Goal: Information Seeking & Learning: Check status

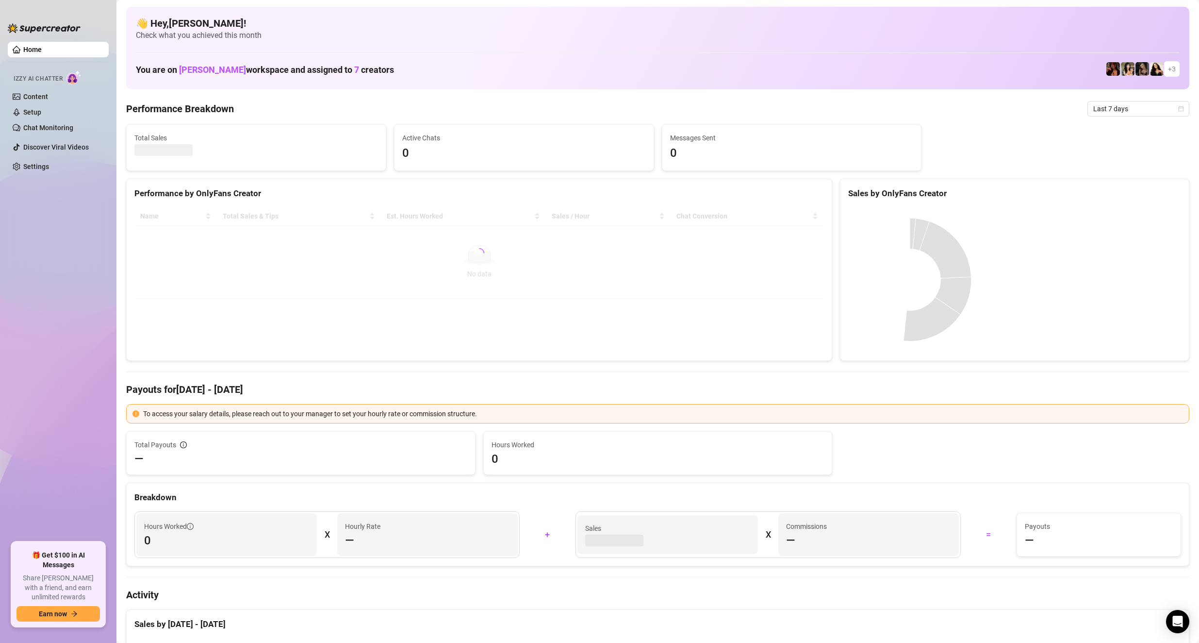
click at [528, 57] on div "👋 Hey, Júlia nicodemos ! Check what you achieved this month You are on Mike Cal…" at bounding box center [657, 48] width 1063 height 83
click at [267, 106] on div "Performance Breakdown Last 7 days" at bounding box center [657, 109] width 1063 height 16
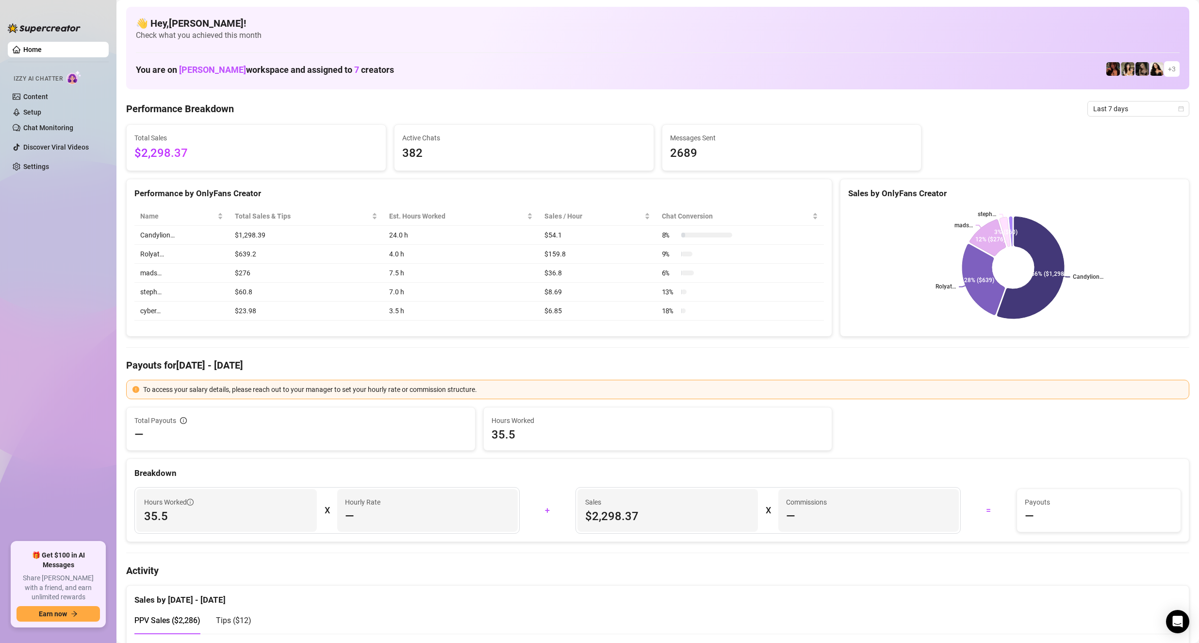
click at [363, 109] on div "Performance Breakdown Last 7 days" at bounding box center [657, 109] width 1063 height 16
click at [579, 109] on span "Last 7 days" at bounding box center [1139, 108] width 90 height 15
click at [579, 126] on div "Last 24 hours" at bounding box center [1130, 128] width 86 height 11
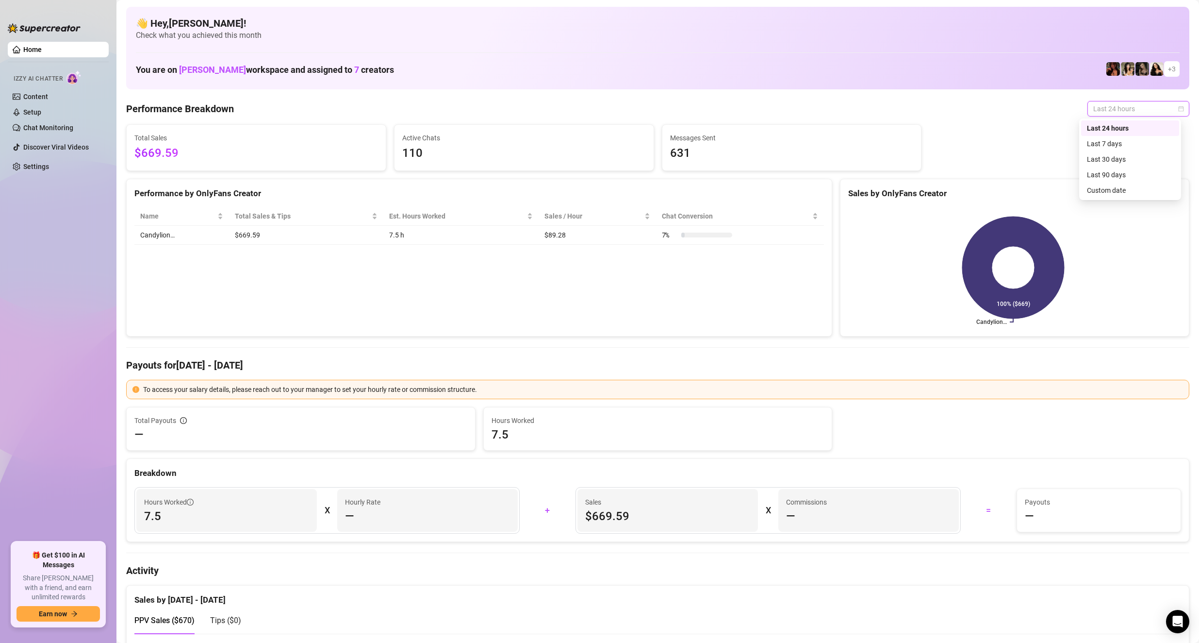
click at [579, 115] on span "Last 24 hours" at bounding box center [1139, 108] width 90 height 15
click at [579, 143] on div "Last 7 days" at bounding box center [1130, 143] width 86 height 11
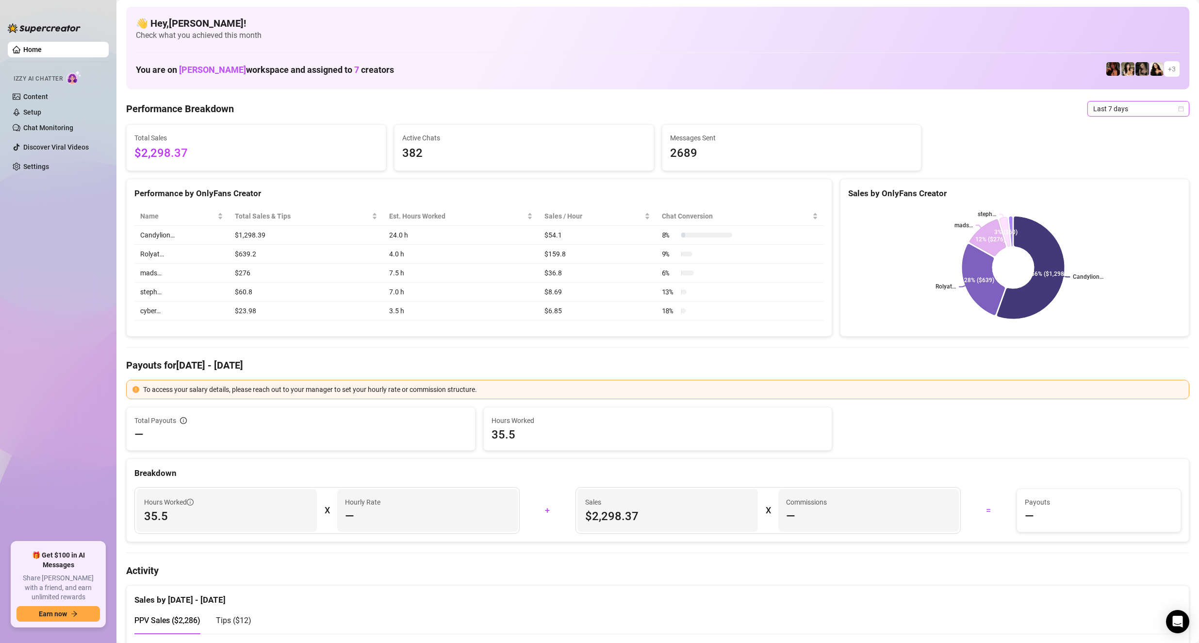
click at [44, 384] on ul "Home Izzy AI Chatter Content Setup Chat Monitoring Discover Viral Videos Settin…" at bounding box center [58, 288] width 101 height 500
click at [579, 106] on span "Last 7 days" at bounding box center [1139, 108] width 90 height 15
click at [579, 125] on div "Last 24 hours" at bounding box center [1130, 128] width 86 height 11
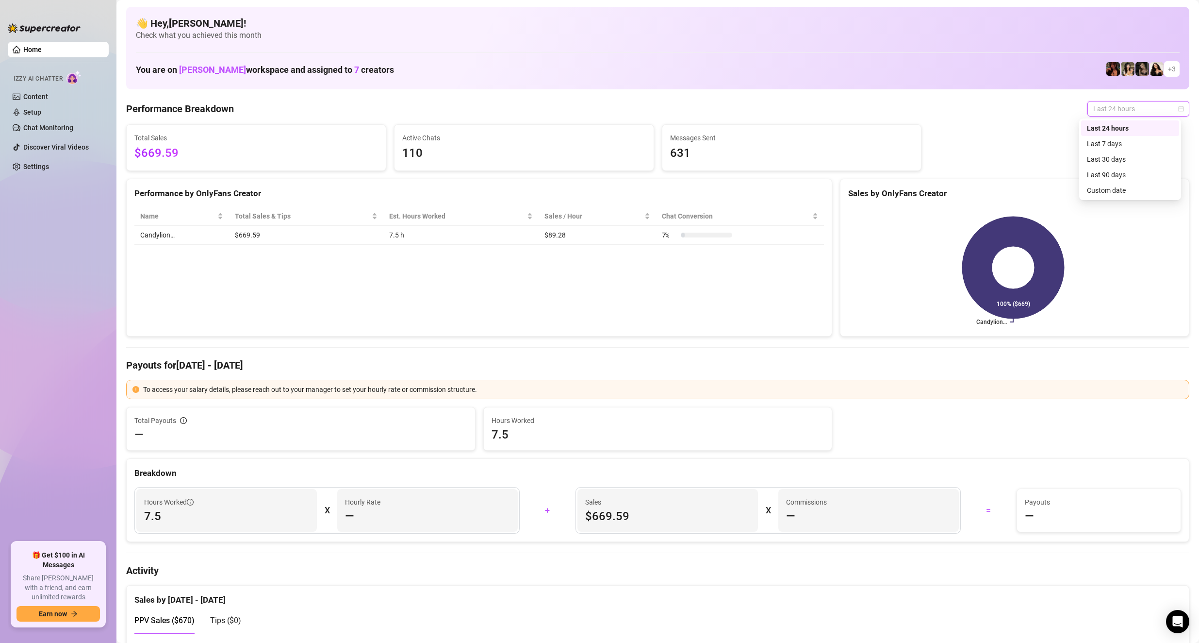
click at [579, 113] on span "Last 24 hours" at bounding box center [1139, 108] width 90 height 15
click at [579, 139] on div "Last 7 days" at bounding box center [1130, 143] width 86 height 11
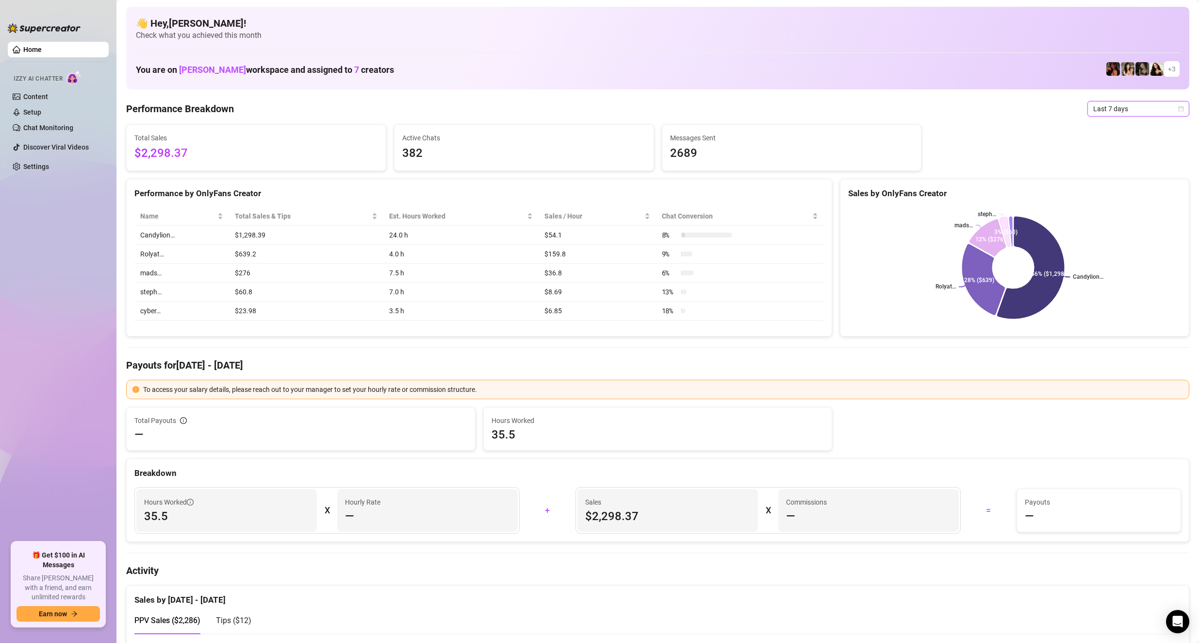
click at [579, 111] on div "Performance Breakdown Last 7 days Last 7 days" at bounding box center [657, 109] width 1063 height 16
